Goal: Transaction & Acquisition: Purchase product/service

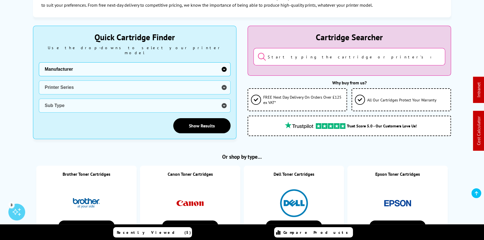
select select "11997"
click at [39, 62] on select "Manufacturer Brother Canon Dell Dymo Epson HP Kodak Konica Minolta Kyocera Lexm…" at bounding box center [135, 69] width 192 height 14
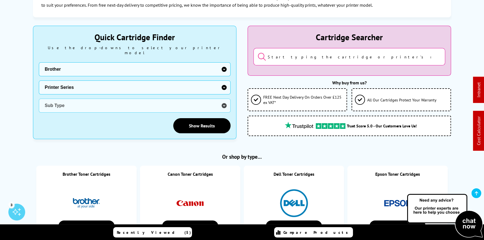
click at [71, 81] on select "Printer Series DCP Inkjet Series FAX Inkjet Series HL Inkjet Series MFC Inkjet …" at bounding box center [135, 88] width 192 height 14
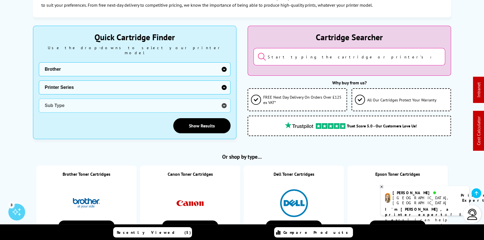
select select "32910"
click at [39, 81] on select "Printer Series DCP Inkjet Series FAX Inkjet Series HL Inkjet Series MFC Inkjet …" at bounding box center [135, 88] width 192 height 14
click at [89, 101] on select "Sub Type Brother MFC-1810 Brother MFC-1910W Brother MFC-4800 Brother MFC-7225 B…" at bounding box center [135, 106] width 192 height 14
select select "31296"
click at [39, 99] on select "Sub Type Brother MFC-1810 Brother MFC-1910W Brother MFC-4800 Brother MFC-7225 B…" at bounding box center [135, 106] width 192 height 14
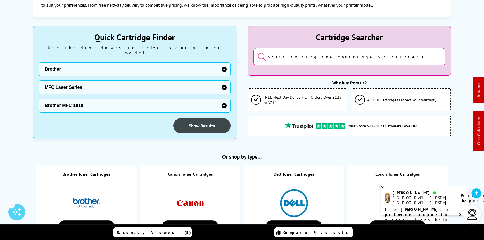
click at [204, 119] on link "Show Results" at bounding box center [201, 125] width 57 height 15
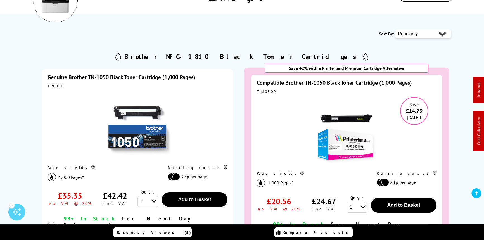
drag, startPoint x: 0, startPoint y: 0, endPoint x: 342, endPoint y: 82, distance: 351.7
click at [342, 82] on link "Compatible Brother TN-1050 Black Toner Cartridge (1,000 Pages)" at bounding box center [334, 82] width 155 height 7
